Goal: Information Seeking & Learning: Find specific fact

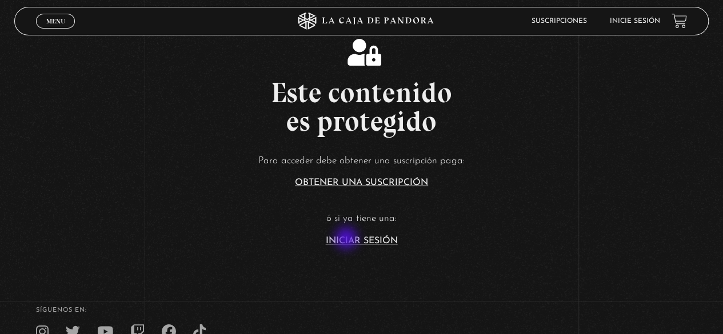
click at [348, 240] on link "Iniciar Sesión" at bounding box center [362, 241] width 72 height 9
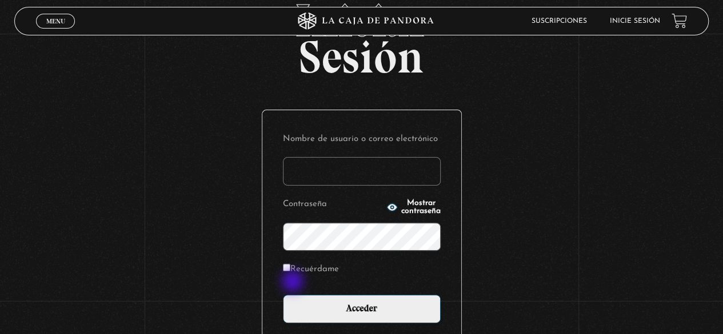
type input "ceciliaterapiarespiratoria@gmail.com"
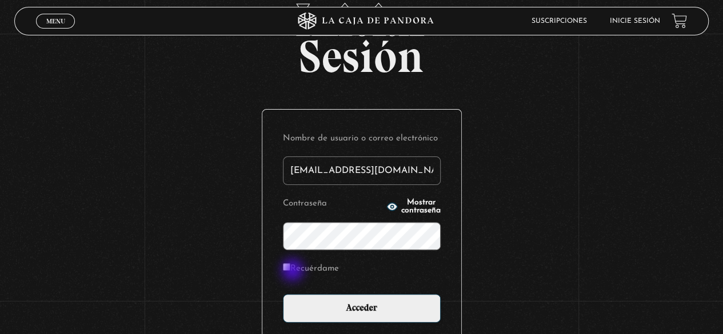
click at [294, 272] on label "Recuérdame" at bounding box center [311, 270] width 56 height 18
click at [290, 271] on input "Recuérdame" at bounding box center [286, 267] width 7 height 7
checkbox input "true"
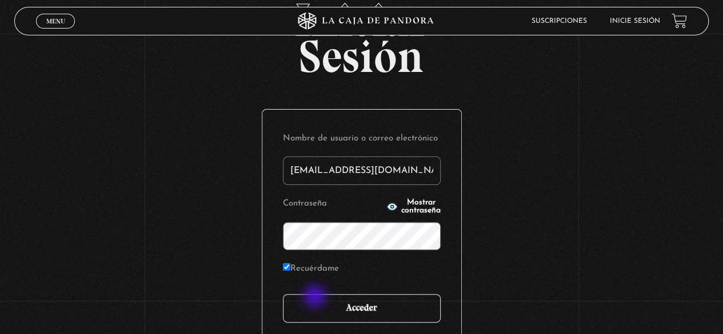
click at [316, 298] on input "Acceder" at bounding box center [362, 308] width 158 height 29
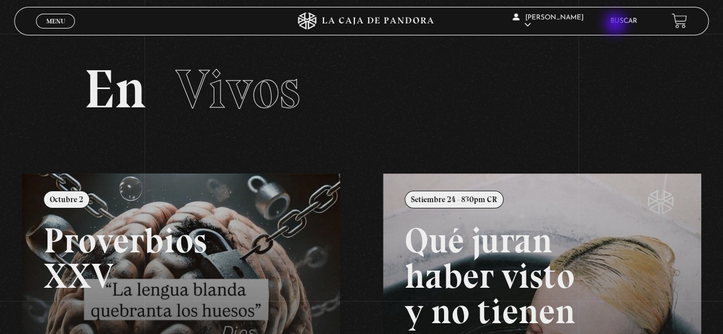
click at [616, 25] on div "Cecilia Mora En vivos Pandora Centinelas Mi cuenta Salir Buscar" at bounding box center [578, 21] width 217 height 34
click at [632, 18] on link "Buscar" at bounding box center [623, 21] width 27 height 7
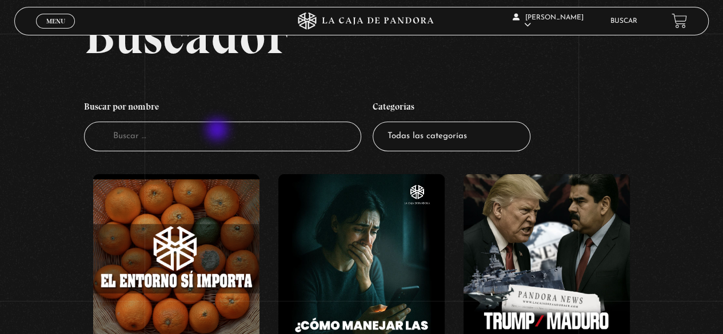
scroll to position [57, 0]
click at [218, 131] on input "Buscador" at bounding box center [223, 137] width 278 height 30
type input "greenland"
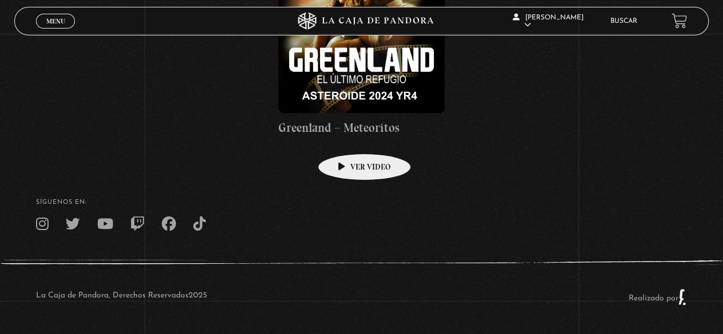
scroll to position [288, 0]
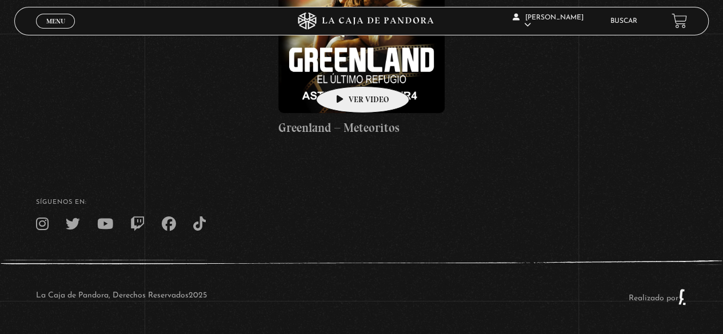
click at [345, 69] on figure at bounding box center [361, 29] width 166 height 166
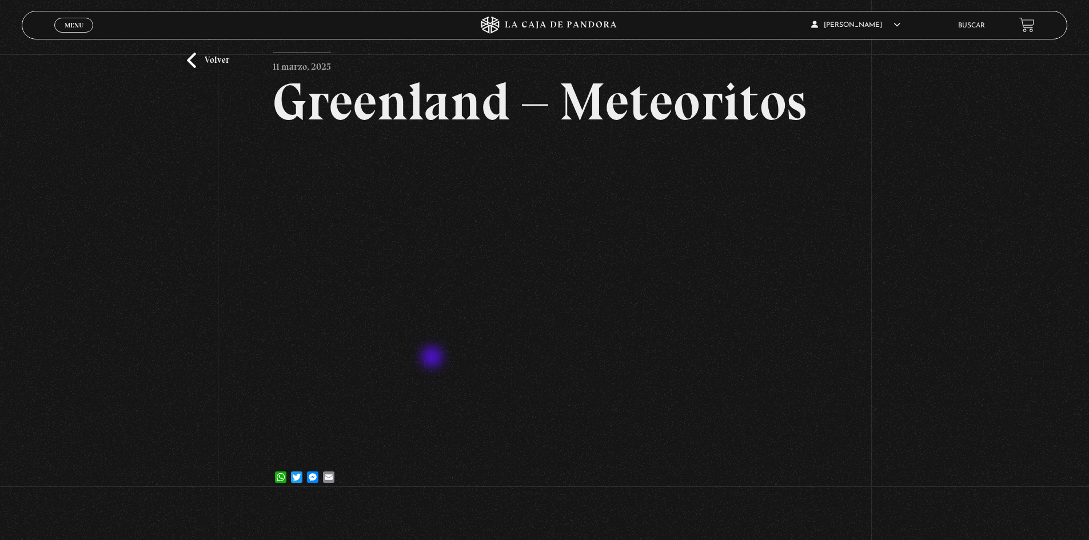
scroll to position [56, 0]
